Goal: Find contact information: Find contact information

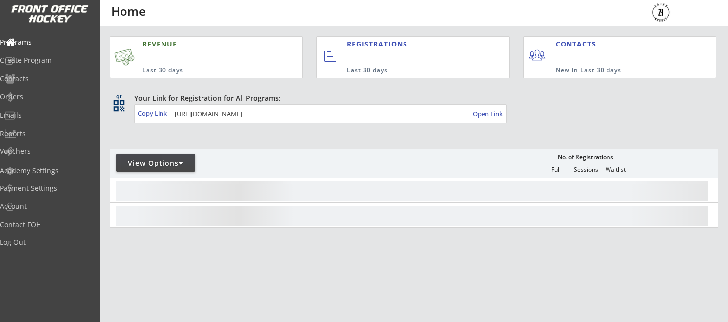
click at [558, 106] on div "Your Link for Registration for All Programs: Copy Link Open Link" at bounding box center [426, 108] width 584 height 30
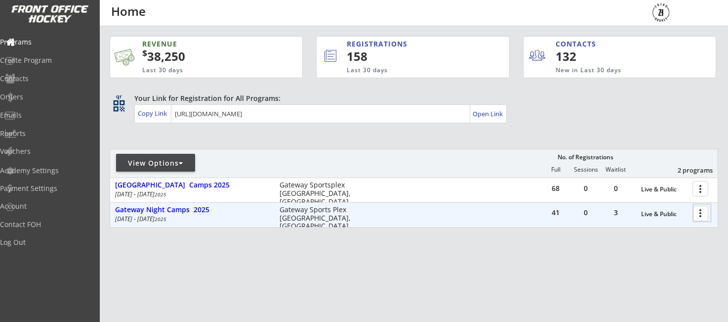
click at [698, 215] on div at bounding box center [702, 212] width 17 height 17
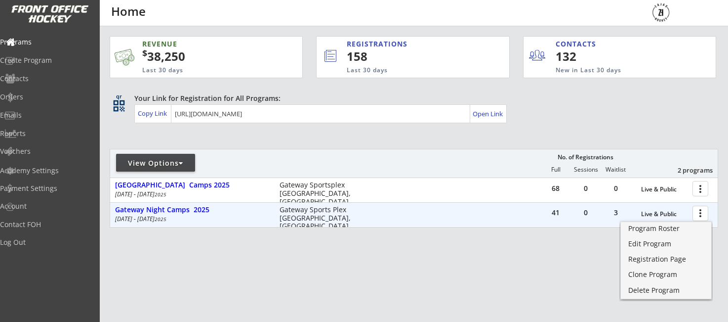
scroll to position [2, 0]
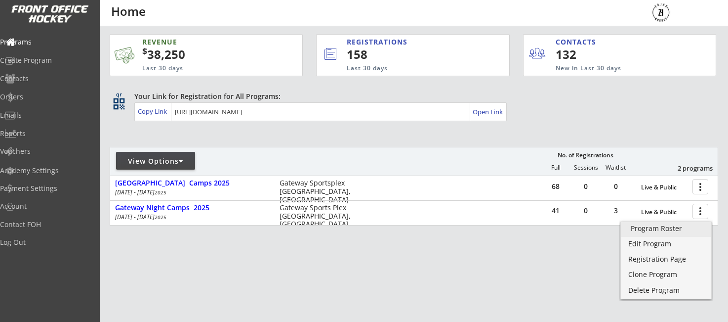
click at [647, 231] on div "Program Roster" at bounding box center [666, 228] width 71 height 7
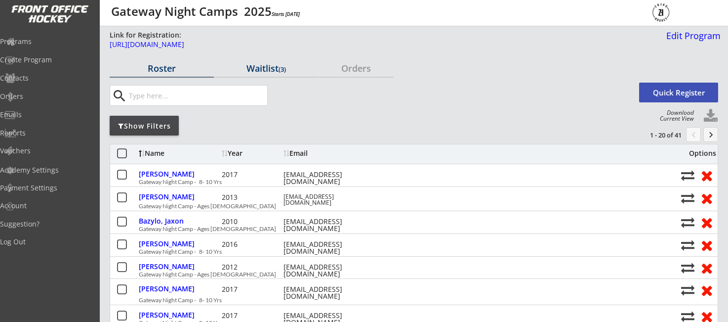
click at [257, 73] on div "Waitlist (3)" at bounding box center [266, 68] width 104 height 9
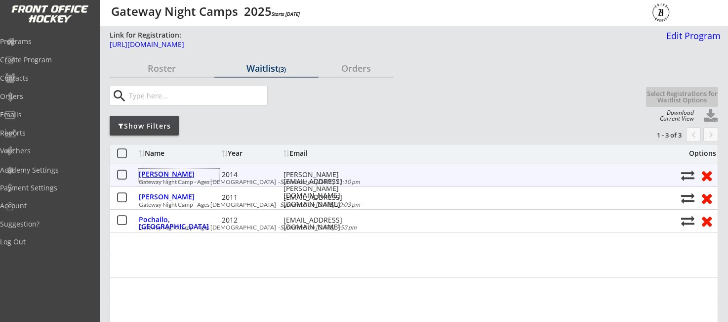
click at [180, 176] on div "[PERSON_NAME]" at bounding box center [179, 173] width 81 height 7
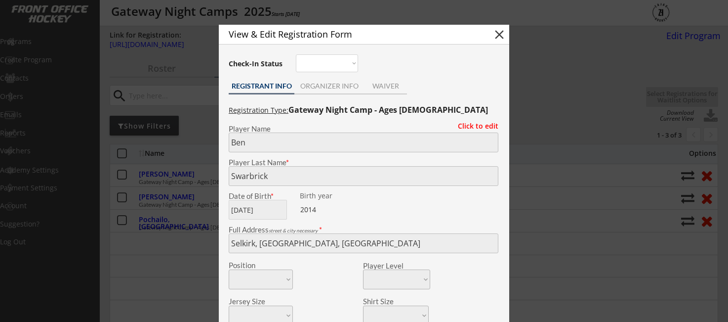
scroll to position [0, 0]
click at [501, 35] on button "close" at bounding box center [499, 34] width 15 height 15
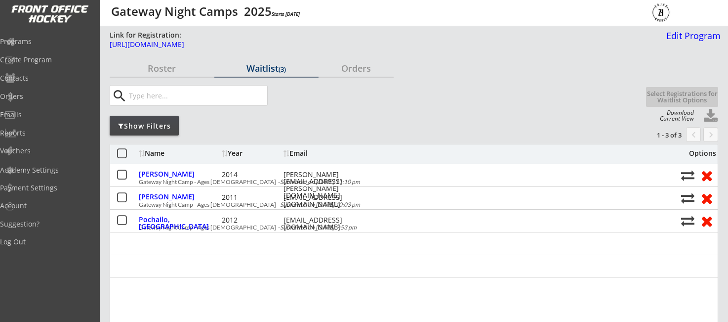
scroll to position [0, 0]
click at [34, 94] on div "Orders" at bounding box center [46, 96] width 89 height 7
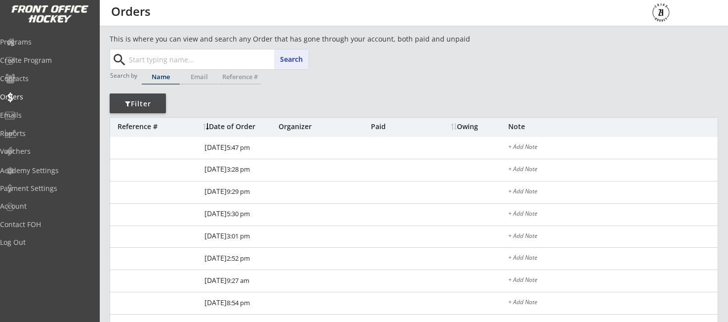
click at [209, 61] on input "text" at bounding box center [218, 59] width 182 height 20
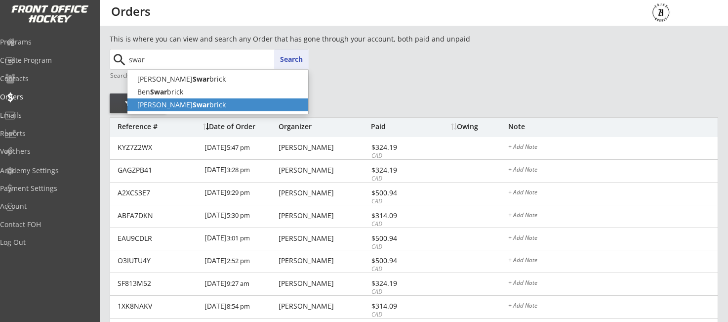
click at [201, 103] on p "[PERSON_NAME] brick" at bounding box center [217, 104] width 181 height 13
type input "[PERSON_NAME]"
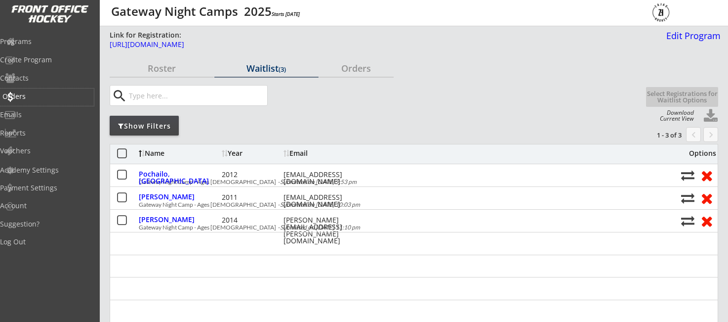
click at [36, 96] on div "Orders" at bounding box center [46, 96] width 89 height 7
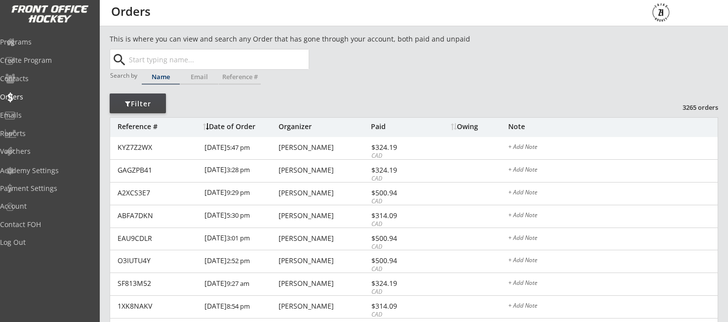
scroll to position [0, 0]
click at [192, 63] on input "text" at bounding box center [218, 59] width 182 height 20
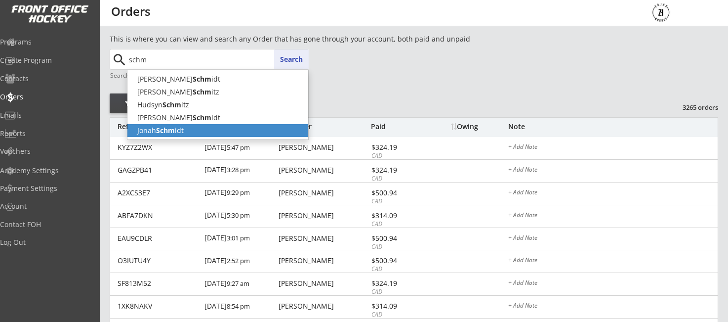
click at [180, 133] on p "[PERSON_NAME] idt" at bounding box center [217, 130] width 181 height 13
type input "[PERSON_NAME]"
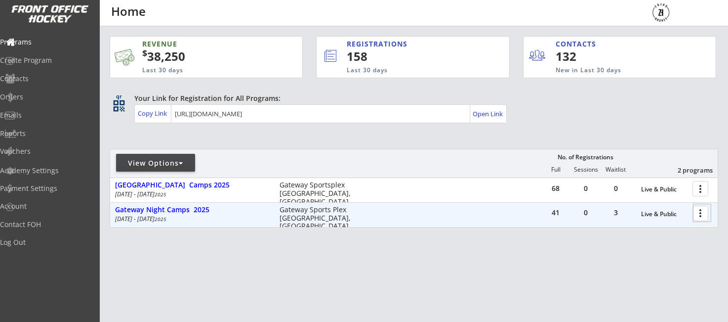
click at [697, 216] on div at bounding box center [702, 212] width 17 height 17
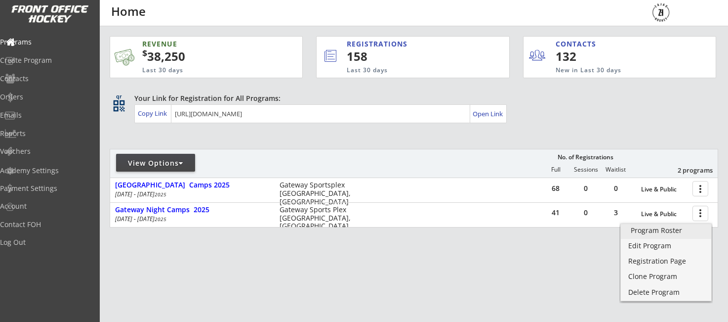
click at [655, 230] on div "Program Roster" at bounding box center [666, 230] width 71 height 7
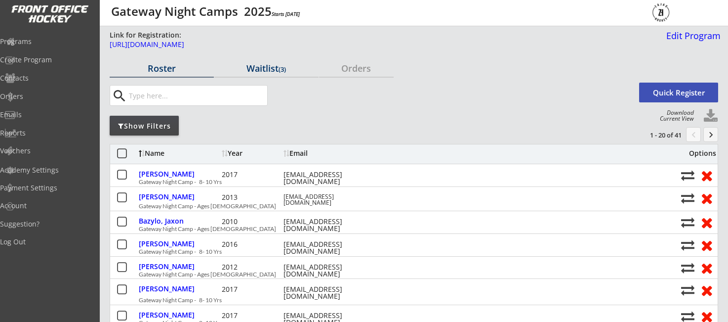
click at [259, 67] on div "Waitlist (3)" at bounding box center [266, 68] width 104 height 9
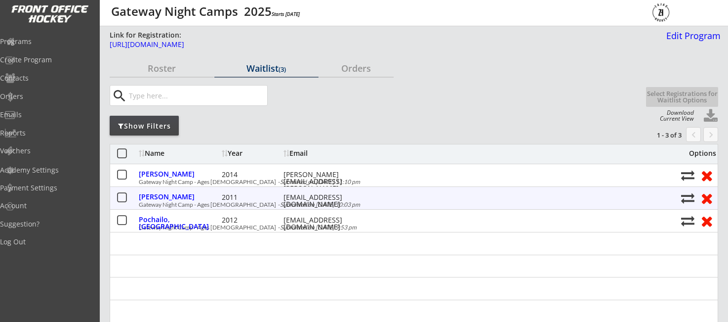
click at [192, 204] on div "Gateway Night Camp - Ages 11-15 - Submitted on 8/21/25 10:03 pm" at bounding box center [407, 205] width 537 height 6
click at [182, 203] on div "[PERSON_NAME]" at bounding box center [179, 197] width 81 height 13
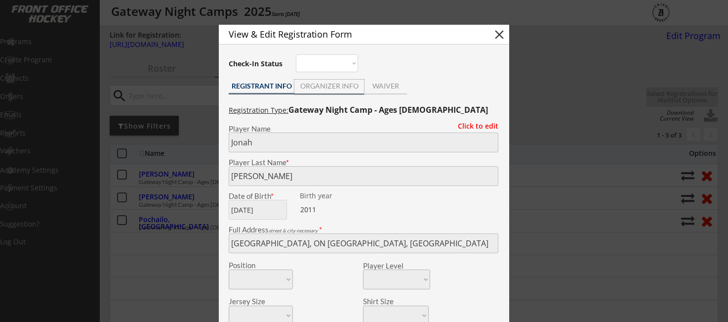
drag, startPoint x: 333, startPoint y: 87, endPoint x: 365, endPoint y: 110, distance: 39.4
click at [333, 87] on div "ORGANIZER INFO" at bounding box center [330, 86] width 70 height 7
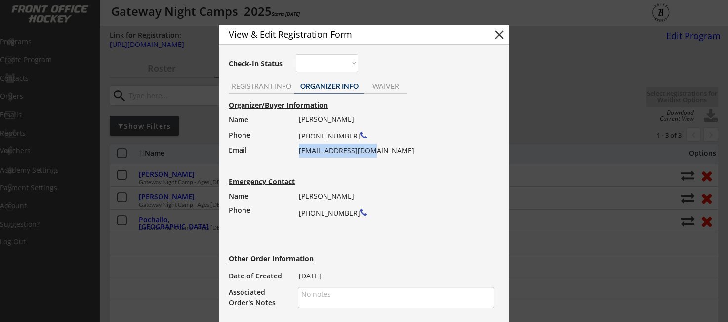
drag, startPoint x: 294, startPoint y: 153, endPoint x: 364, endPoint y: 155, distance: 69.7
click at [370, 156] on div "Organizer/Buyer Information Name Phone Email Dan Schmidt (204) 293-8985 schmidt…" at bounding box center [364, 204] width 281 height 211
copy div "[EMAIL_ADDRESS][DOMAIN_NAME]"
click at [500, 37] on button "close" at bounding box center [499, 34] width 15 height 15
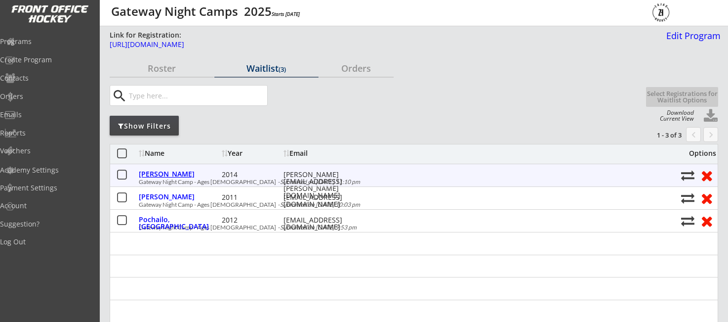
click at [170, 175] on div "[PERSON_NAME]" at bounding box center [179, 173] width 81 height 7
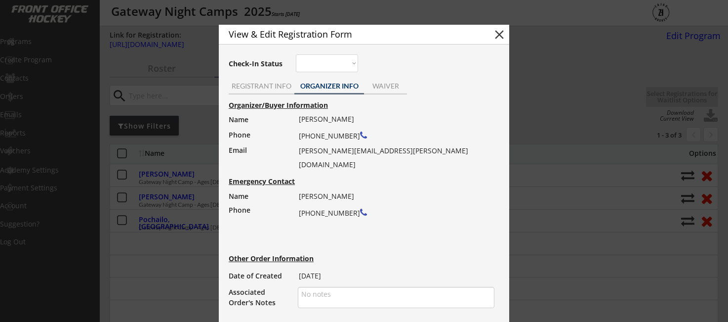
scroll to position [0, 0]
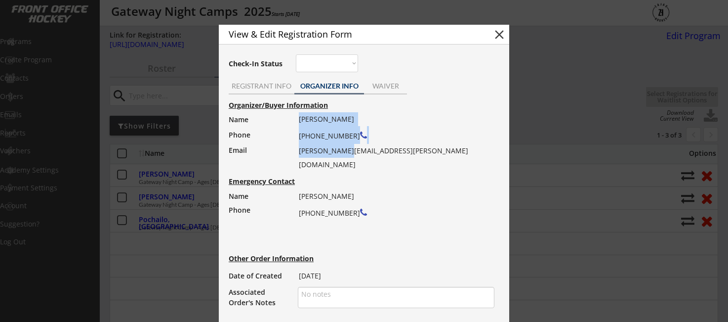
drag, startPoint x: 297, startPoint y: 151, endPoint x: 369, endPoint y: 157, distance: 72.4
click at [346, 154] on div "Organizer/Buyer Information Name Phone Email Rhonda Swarbrick (306) 533-4204 bl…" at bounding box center [364, 204] width 281 height 211
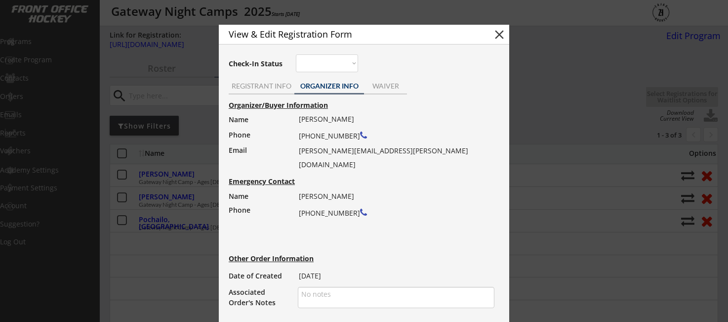
drag, startPoint x: 420, startPoint y: 158, endPoint x: 412, endPoint y: 156, distance: 8.6
click at [419, 158] on div "Organizer/Buyer Information Name Phone Email Rhonda Swarbrick (306) 533-4204 bl…" at bounding box center [364, 204] width 281 height 211
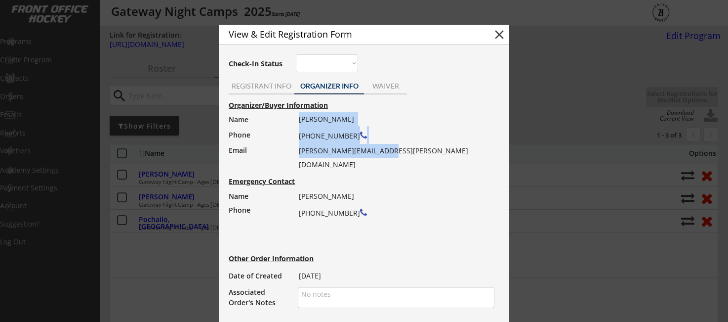
drag, startPoint x: 387, startPoint y: 150, endPoint x: 300, endPoint y: 175, distance: 90.6
click at [295, 159] on div "Organizer/Buyer Information Name Phone Email Rhonda Swarbrick (306) 533-4204 bl…" at bounding box center [364, 204] width 281 height 211
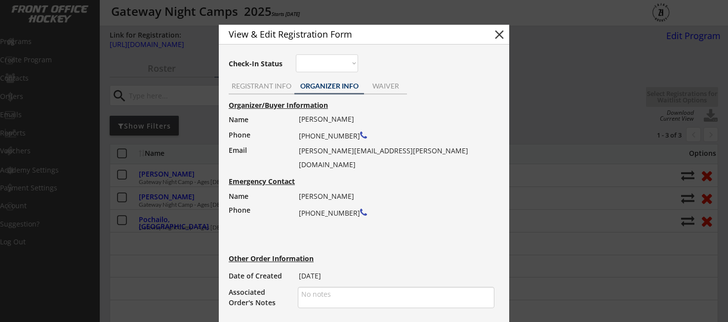
drag, startPoint x: 300, startPoint y: 175, endPoint x: 298, endPoint y: 169, distance: 6.6
click at [300, 175] on div "Organizer/Buyer Information Name Phone Email Rhonda Swarbrick (306) 533-4204 bl…" at bounding box center [364, 204] width 281 height 211
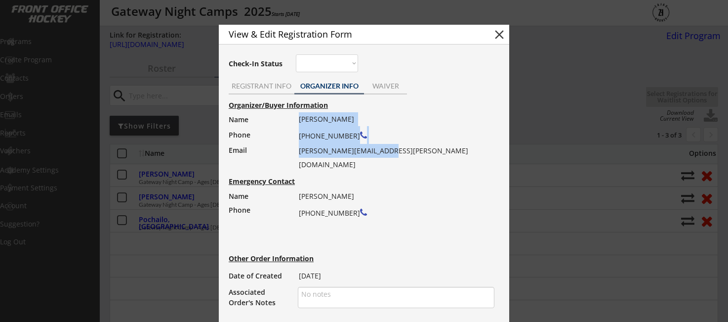
drag, startPoint x: 296, startPoint y: 151, endPoint x: 304, endPoint y: 158, distance: 10.6
click at [304, 158] on div "Organizer/Buyer Information Name Phone Email Rhonda Swarbrick (306) 533-4204 bl…" at bounding box center [364, 204] width 281 height 211
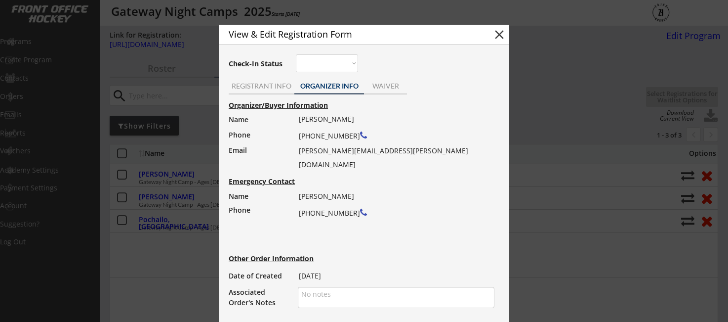
click at [457, 155] on div "Rhonda Swarbrick (306) 533-4204 blair.rhonda@hotmail.com" at bounding box center [393, 141] width 189 height 59
drag, startPoint x: 393, startPoint y: 149, endPoint x: 349, endPoint y: 159, distance: 45.6
click at [299, 153] on div "Rhonda Swarbrick (306) 533-4204 blair.rhonda@hotmail.com" at bounding box center [393, 141] width 189 height 59
copy div "[PERSON_NAME][EMAIL_ADDRESS][PERSON_NAME][DOMAIN_NAME]"
